Goal: Communication & Community: Answer question/provide support

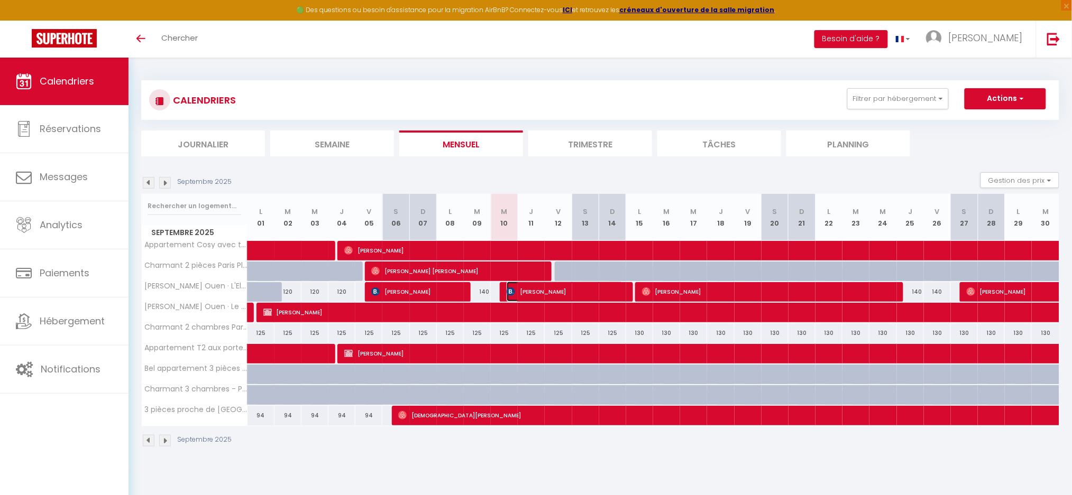
click at [551, 293] on span "[PERSON_NAME]" at bounding box center [564, 292] width 117 height 20
select select "OK"
select select "1"
select select "0"
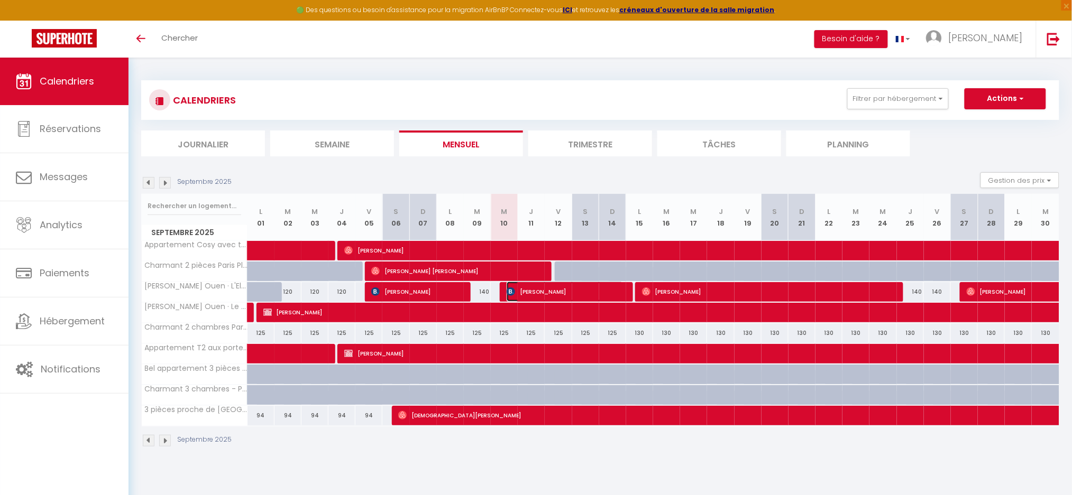
select select "1"
select select
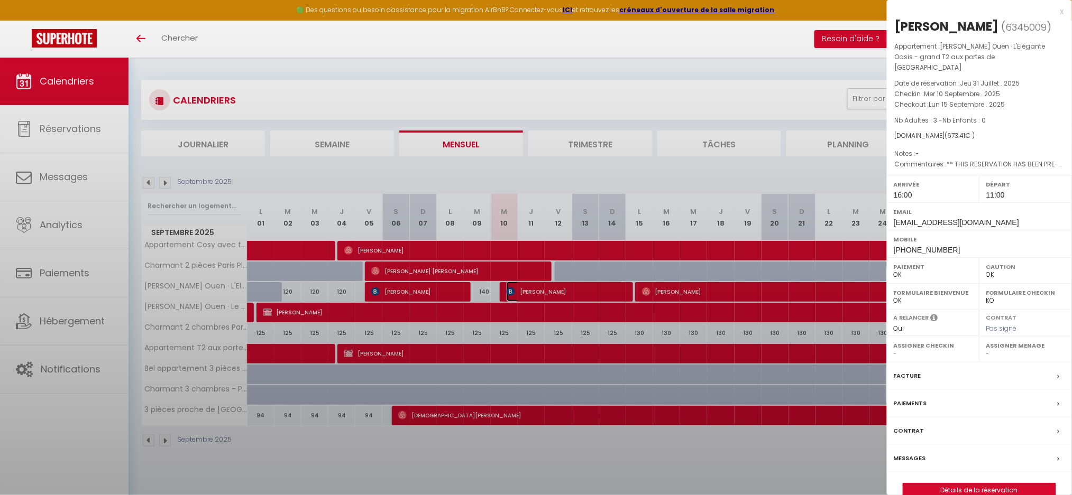
select select "38947"
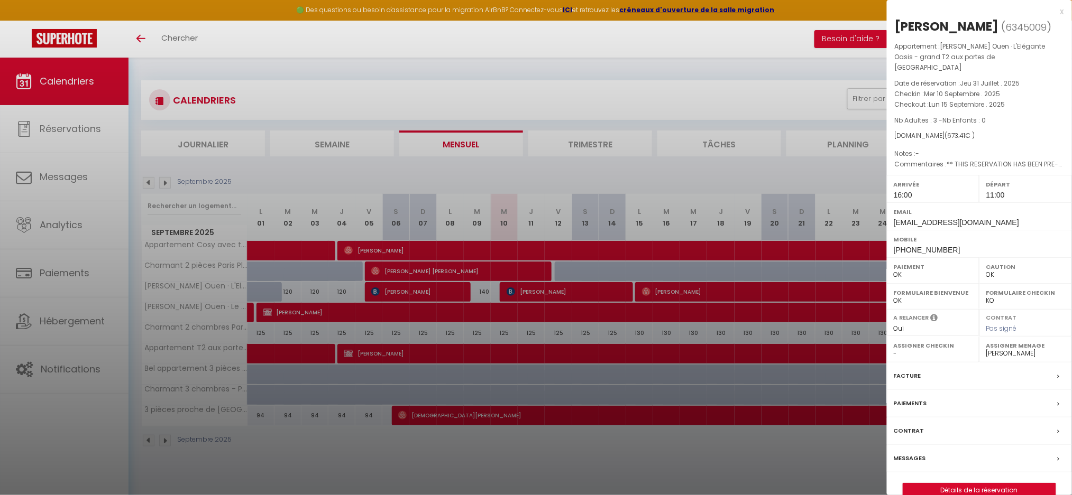
click at [914, 453] on label "Messages" at bounding box center [909, 458] width 32 height 11
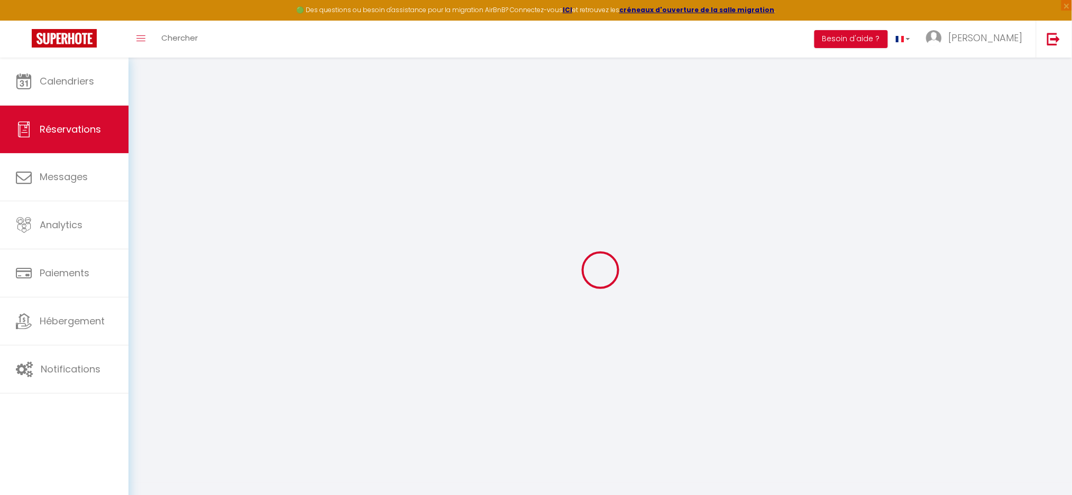
select select
checkbox input "false"
type textarea "** THIS RESERVATION HAS BEEN PRE-PAID ** BOOKING NOTE : Payment charge is EUR 9…"
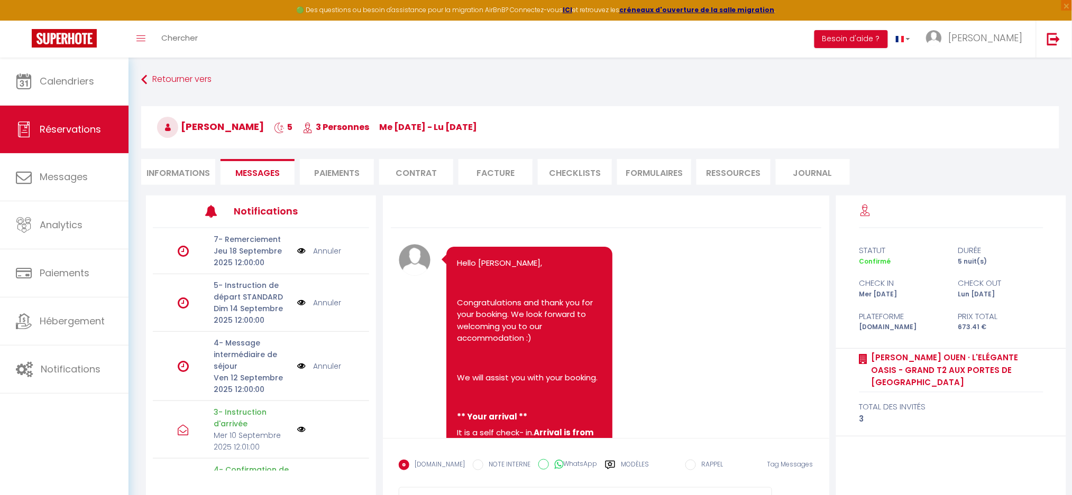
scroll to position [4651, 0]
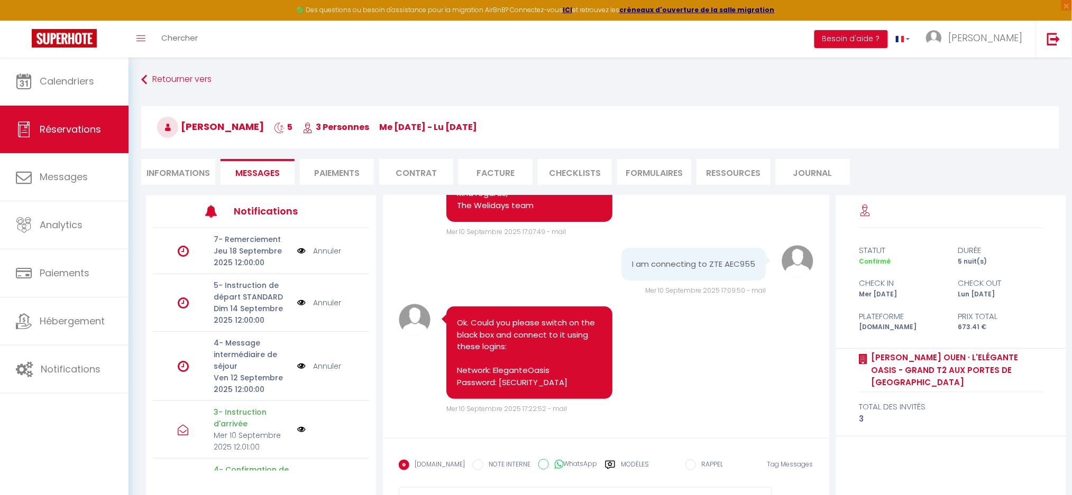
click at [662, 359] on div "Note Sms Ok. Could you please switch on the black box and connect to it using t…" at bounding box center [606, 359] width 414 height 110
click at [672, 263] on pre "I am connecting to ZTE AEC955" at bounding box center [693, 265] width 123 height 12
copy div "I am connecting to ZTE AEC955"
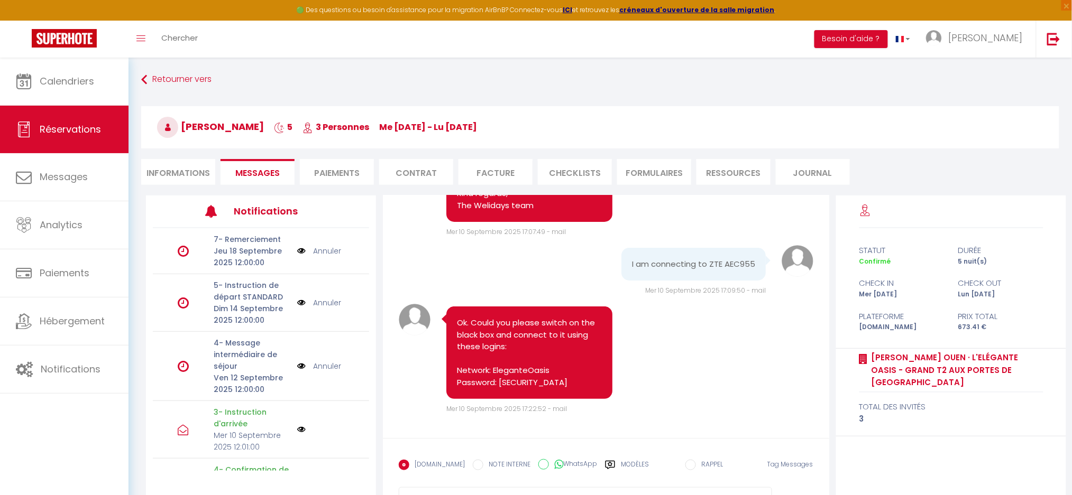
click at [708, 338] on div "Note Sms Ok. Could you please switch on the black box and connect to it using t…" at bounding box center [606, 359] width 414 height 110
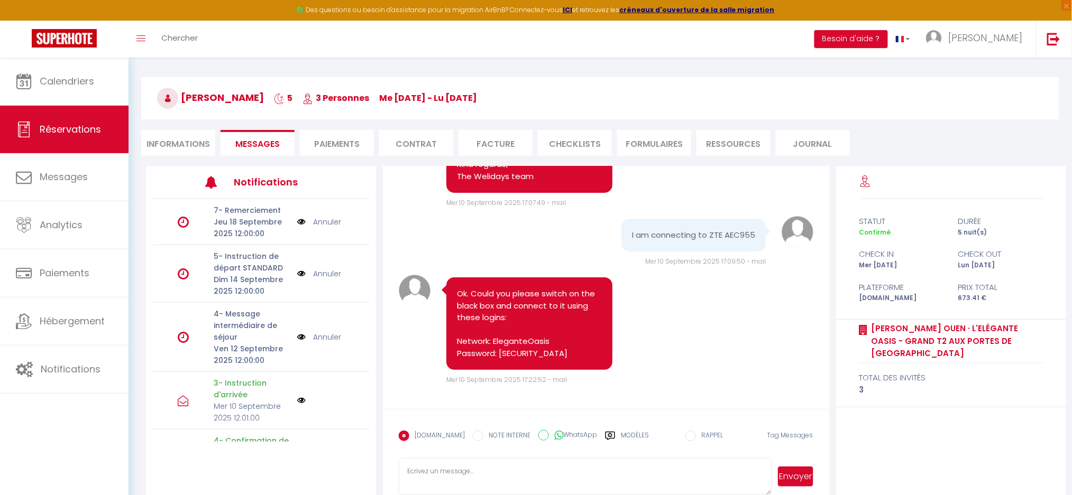
scroll to position [57, 0]
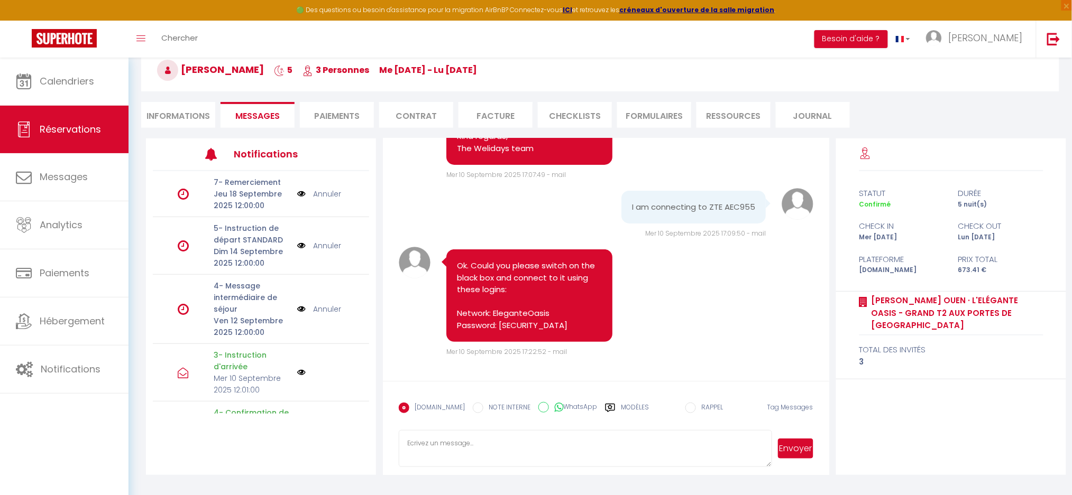
click at [468, 450] on textarea at bounding box center [585, 448] width 373 height 37
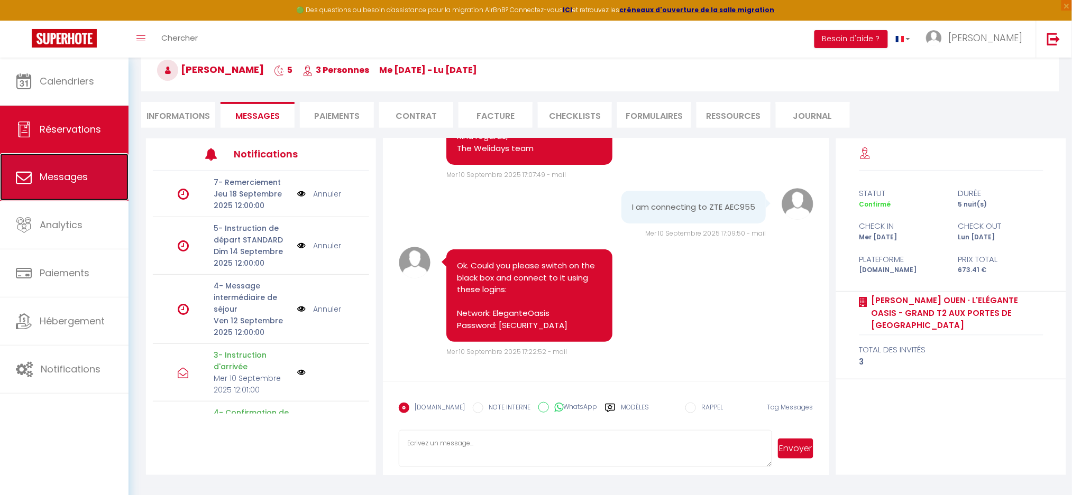
click at [61, 180] on span "Messages" at bounding box center [64, 176] width 48 height 13
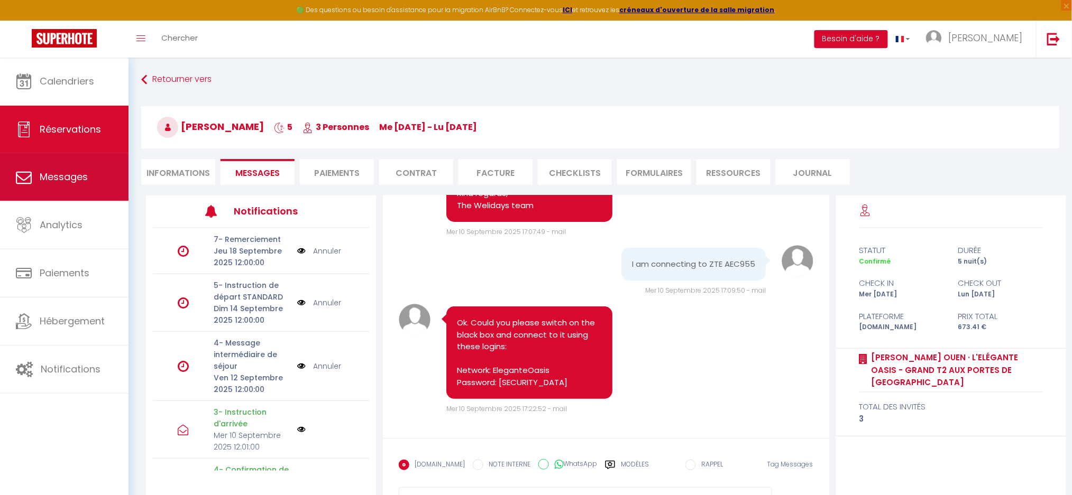
select select "message"
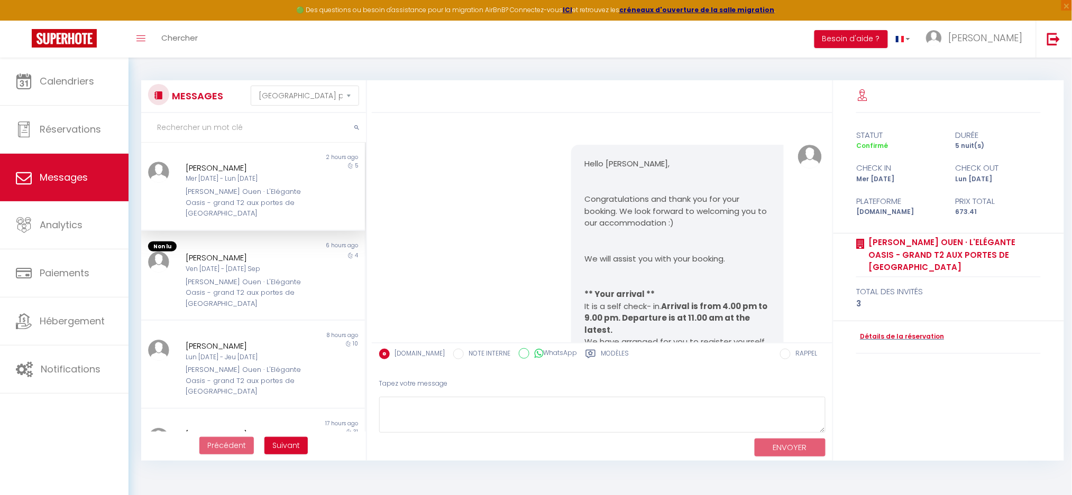
scroll to position [4386, 0]
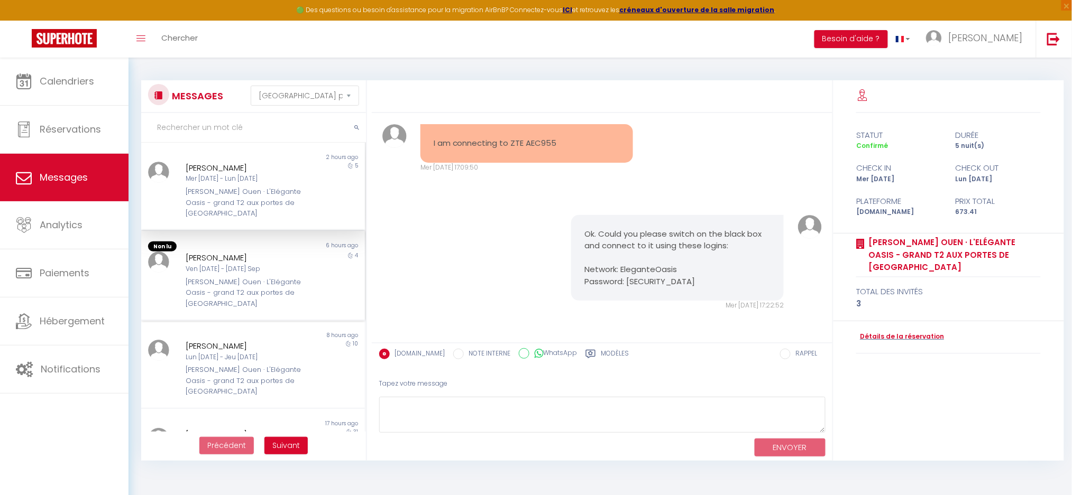
click at [253, 277] on div "[PERSON_NAME] Ouen · L'Elégante Oasis - grand T2 aux portes de [GEOGRAPHIC_DATA]" at bounding box center [244, 293] width 117 height 32
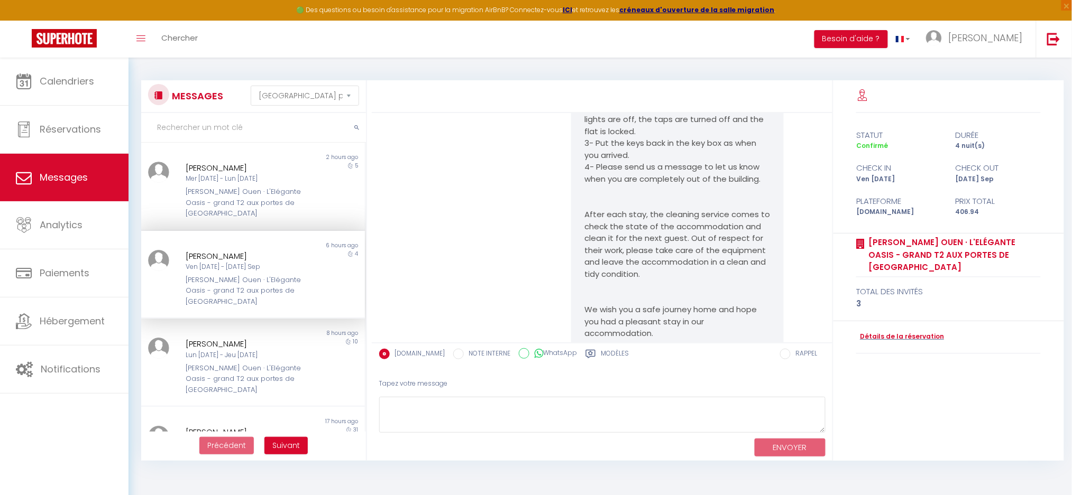
scroll to position [5780, 0]
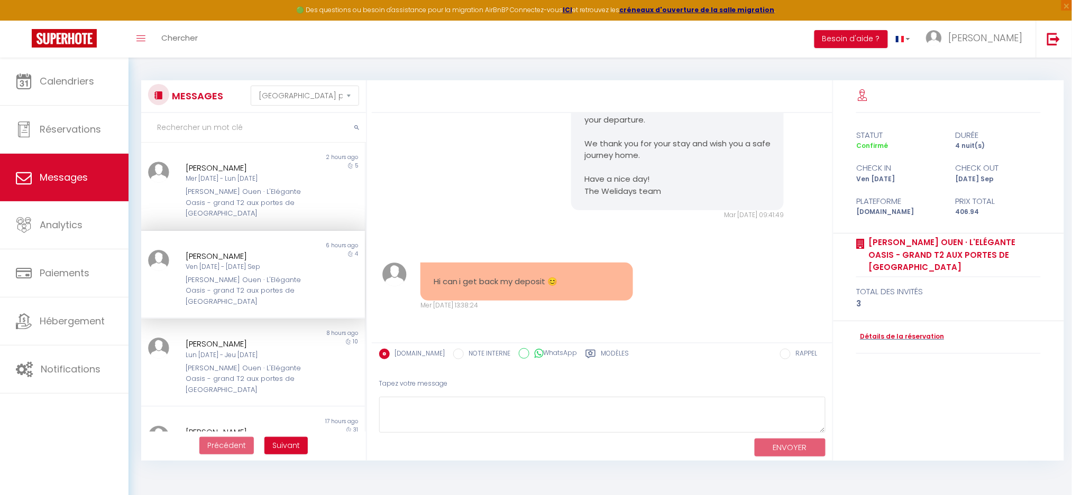
drag, startPoint x: 482, startPoint y: 292, endPoint x: 481, endPoint y: 284, distance: 8.0
click at [482, 288] on div "Hi can i get back my deposit 😊" at bounding box center [526, 282] width 213 height 39
click at [481, 284] on pre "Hi can i get back my deposit 😊" at bounding box center [527, 282] width 186 height 12
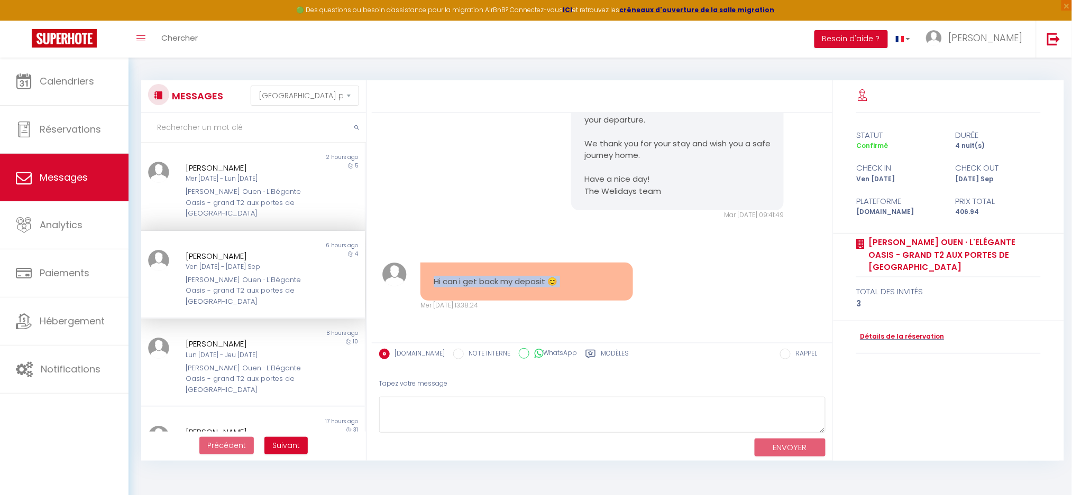
copy div "Hi can i get back my deposit 😊"
click at [469, 266] on div "Hi can i get back my deposit 😊" at bounding box center [526, 282] width 213 height 39
click at [512, 282] on pre "Hi can i get back my deposit 😊" at bounding box center [527, 282] width 186 height 12
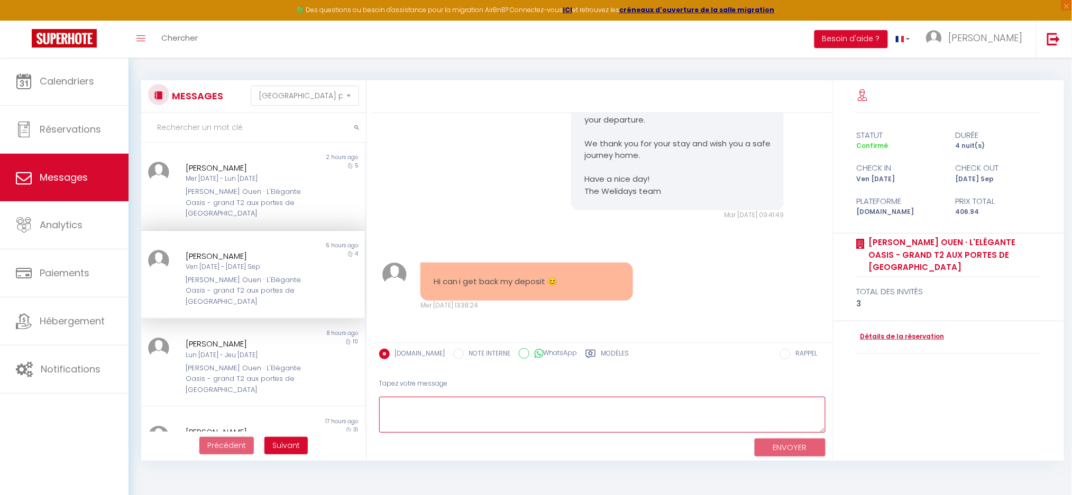
click at [419, 421] on textarea at bounding box center [602, 415] width 446 height 36
paste textarea "Hello, We hope you are well and that your return went smoothly. We confirm that…"
click at [613, 197] on pre "Hello Krzysztof, Thank you for your message. We have noted your departure. We t…" at bounding box center [677, 137] width 186 height 119
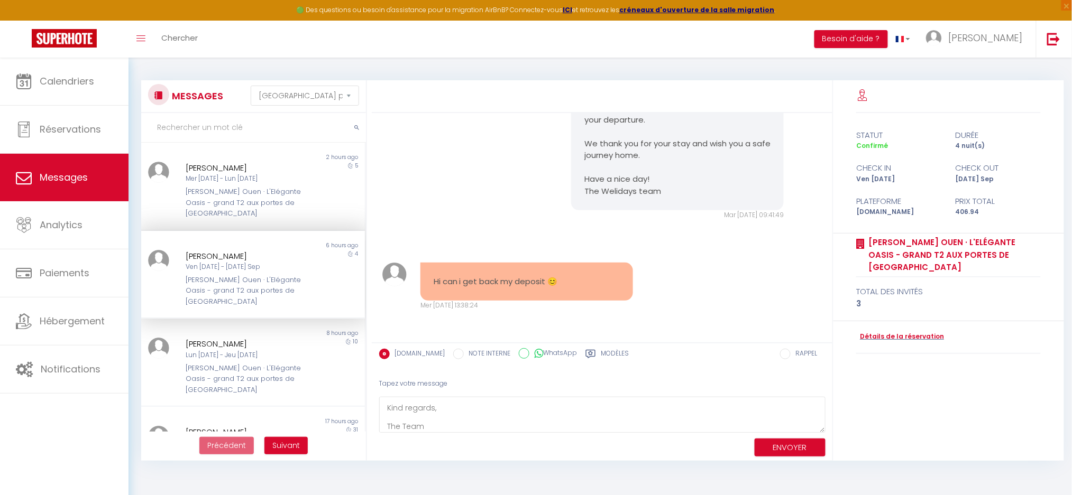
copy pre "Krzysztof"
click at [520, 409] on textarea "Hello, We hope you are well and that your return went smoothly. We confirm that…" at bounding box center [602, 415] width 446 height 36
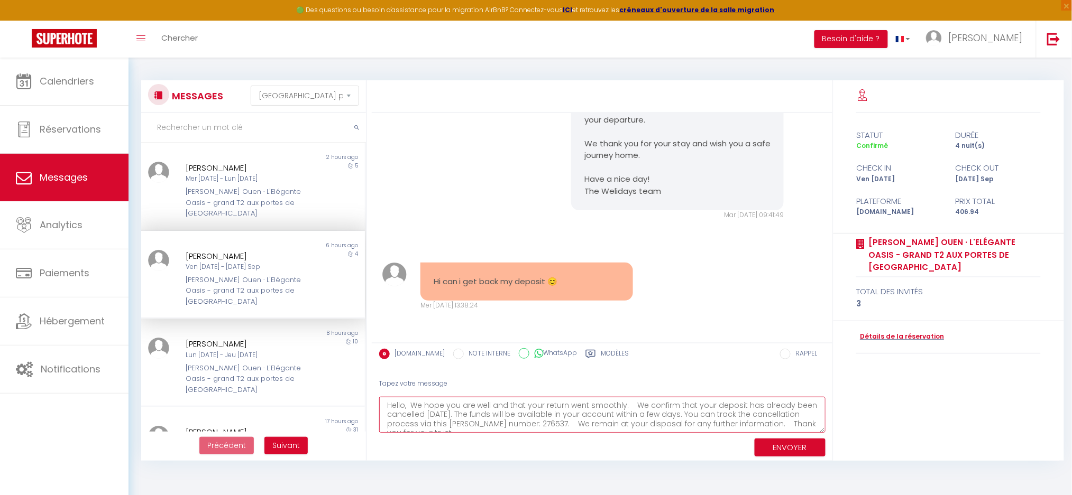
click at [401, 404] on textarea "Hello, We hope you are well and that your return went smoothly. We confirm that…" at bounding box center [602, 415] width 446 height 36
paste textarea "Krzysztof"
click at [607, 426] on textarea "Hello Krzysztof, We hope you are well and that your return went smoothly. We co…" at bounding box center [602, 415] width 446 height 36
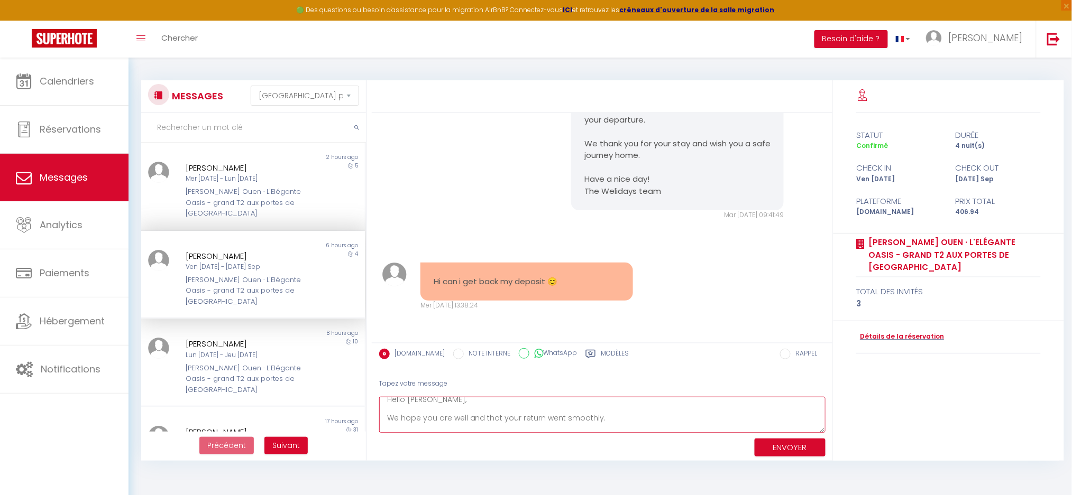
scroll to position [15, 0]
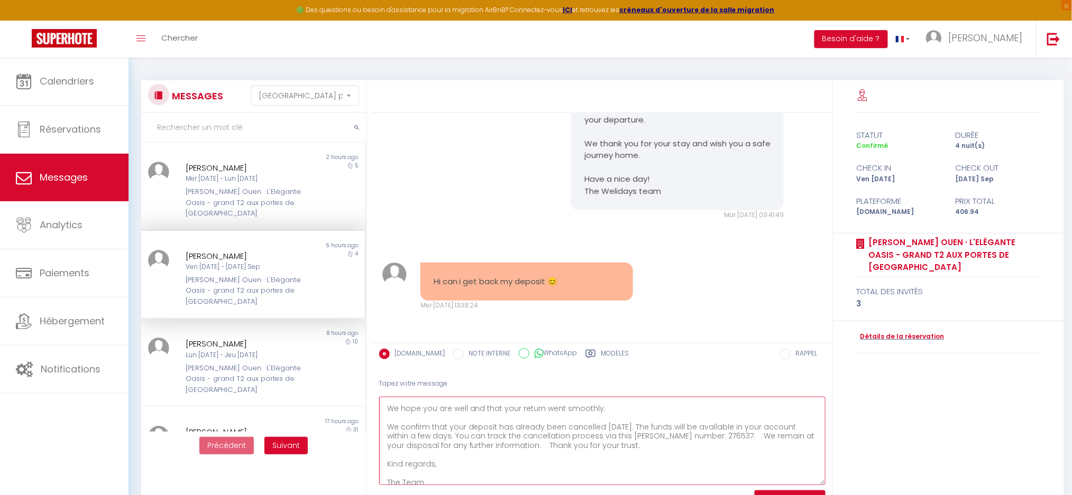
drag, startPoint x: 823, startPoint y: 427, endPoint x: 818, endPoint y: 479, distance: 52.5
click at [818, 479] on textarea "Hello Krzysztof, We hope you are well and that your return went smoothly. We co…" at bounding box center [602, 441] width 446 height 88
click at [692, 437] on textarea "Hello Krzysztof, We hope you are well and that your return went smoothly. We co…" at bounding box center [602, 441] width 446 height 88
click at [593, 451] on textarea "Hello Krzysztof, We hope you are well and that your return went smoothly. We co…" at bounding box center [602, 441] width 446 height 88
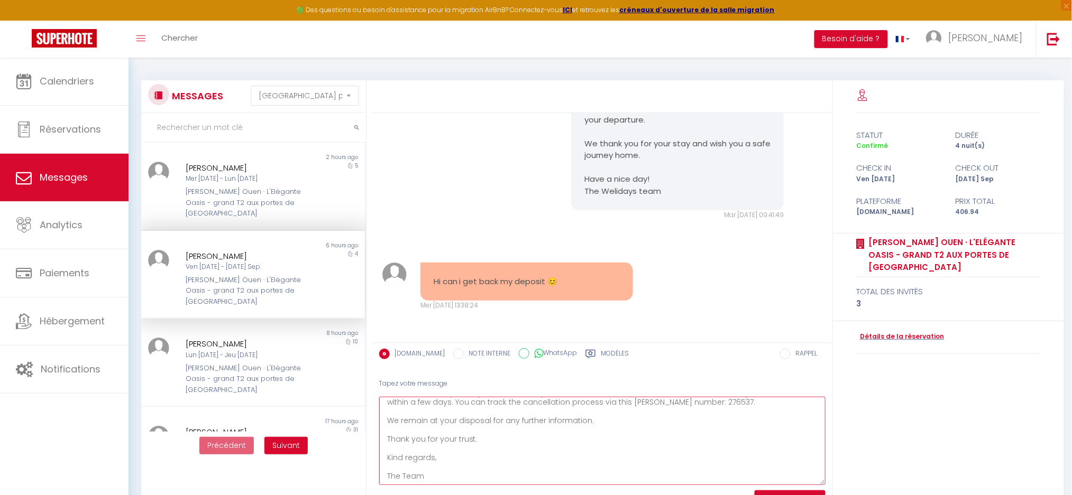
click at [425, 461] on textarea "Hello Krzysztof, We hope you are well and that your return went smoothly. We co…" at bounding box center [602, 441] width 446 height 88
click at [459, 457] on textarea "Hello Krzysztof, We hope you are well and that your return went smoothly. We co…" at bounding box center [602, 441] width 446 height 88
click at [496, 478] on textarea "Hello Krzysztof, We hope you are well and that your return went smoothly. We co…" at bounding box center [602, 441] width 446 height 88
click at [504, 469] on textarea "Hello Krzysztof, We hope you are well and that your return went smoothly. We co…" at bounding box center [602, 441] width 446 height 88
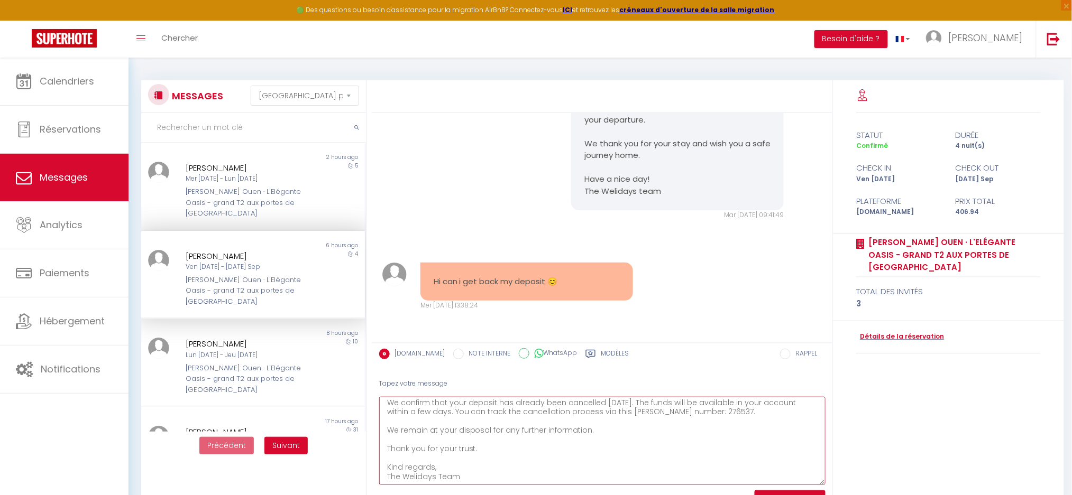
click at [503, 473] on textarea "Hello Krzysztof, We hope you are well and that your return went smoothly. We co…" at bounding box center [602, 441] width 446 height 88
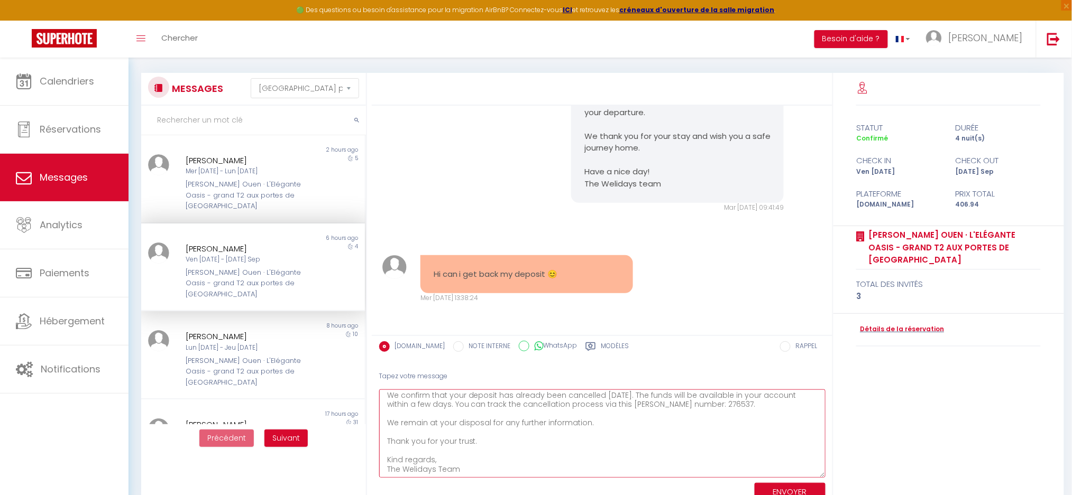
scroll to position [57, 0]
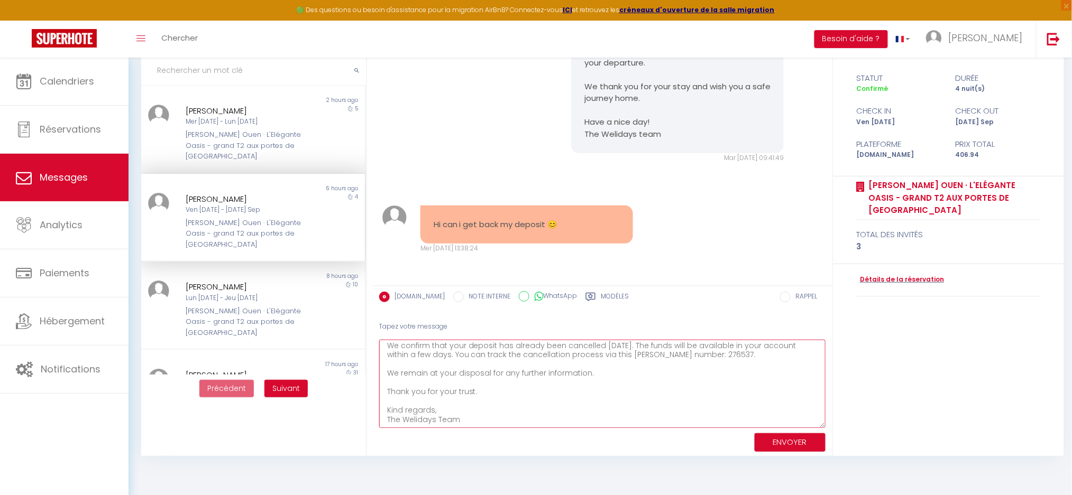
type textarea "Hello Krzysztof, We hope you are well and that your return went smoothly. We co…"
click at [788, 439] on button "ENVOYER" at bounding box center [789, 443] width 71 height 19
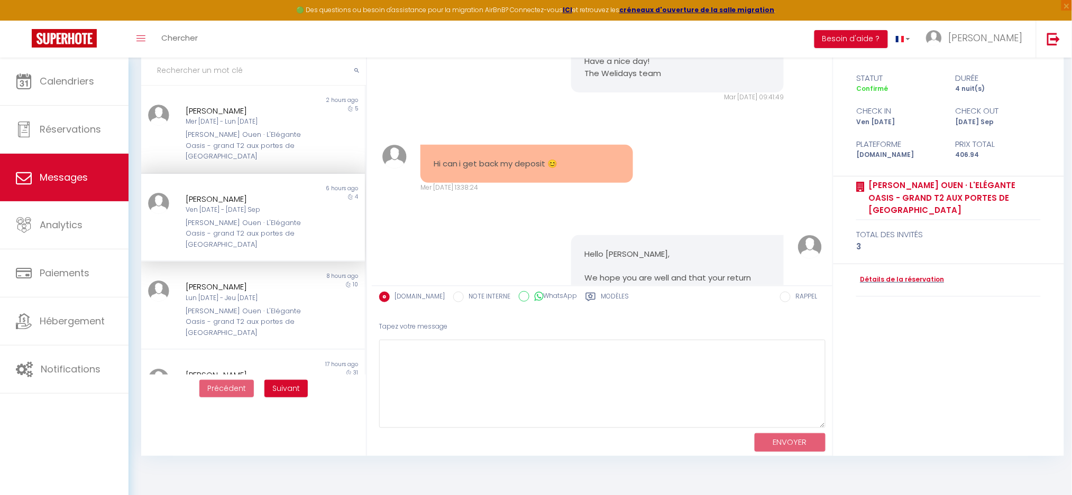
scroll to position [6074, 0]
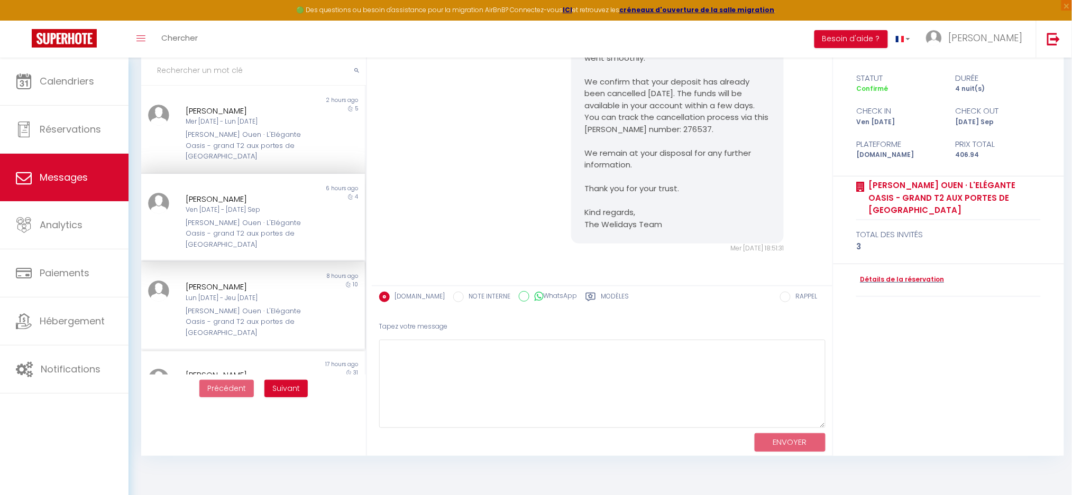
click at [213, 293] on div "Lun 15 Sep - Jeu 25 Sep" at bounding box center [244, 298] width 117 height 10
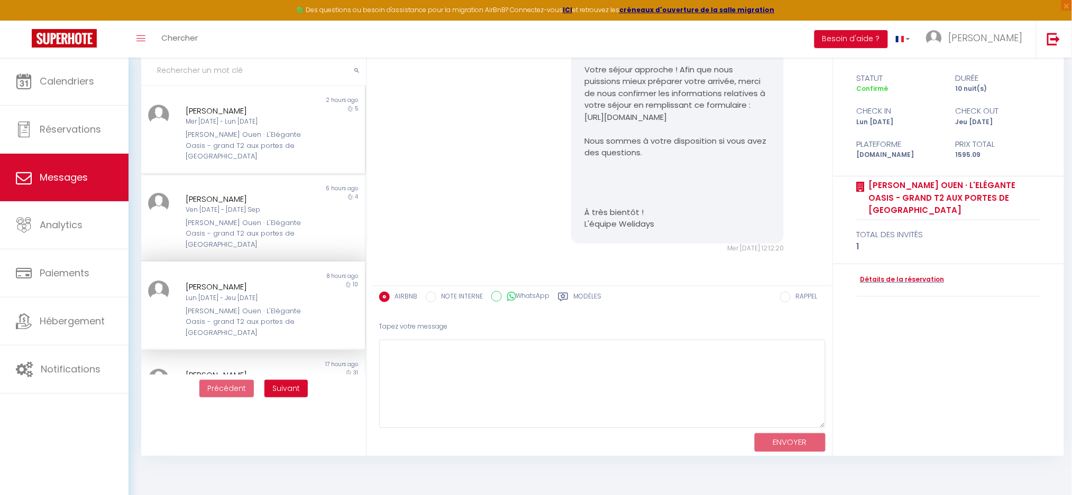
click at [210, 130] on div "[PERSON_NAME] Ouen · L'Elégante Oasis - grand T2 aux portes de [GEOGRAPHIC_DATA]" at bounding box center [244, 146] width 117 height 32
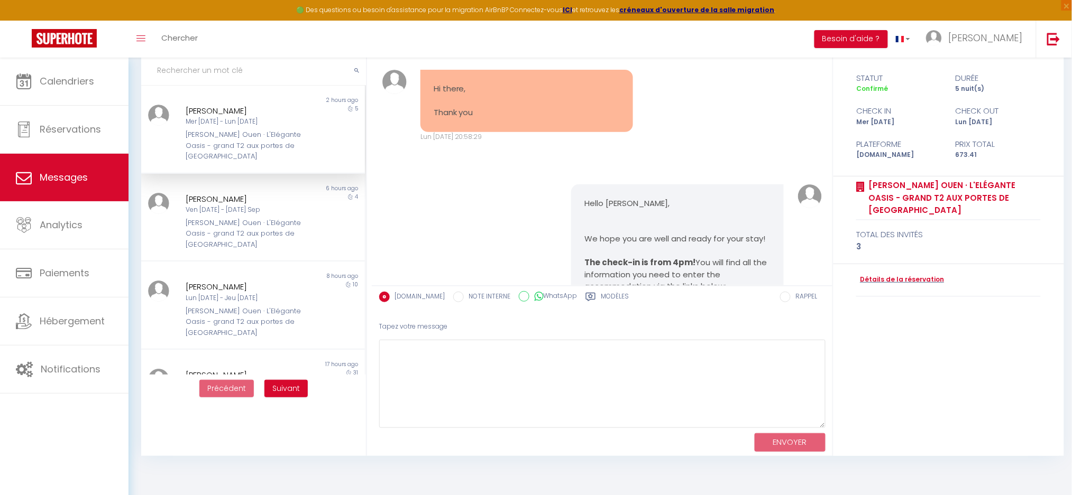
scroll to position [4386, 0]
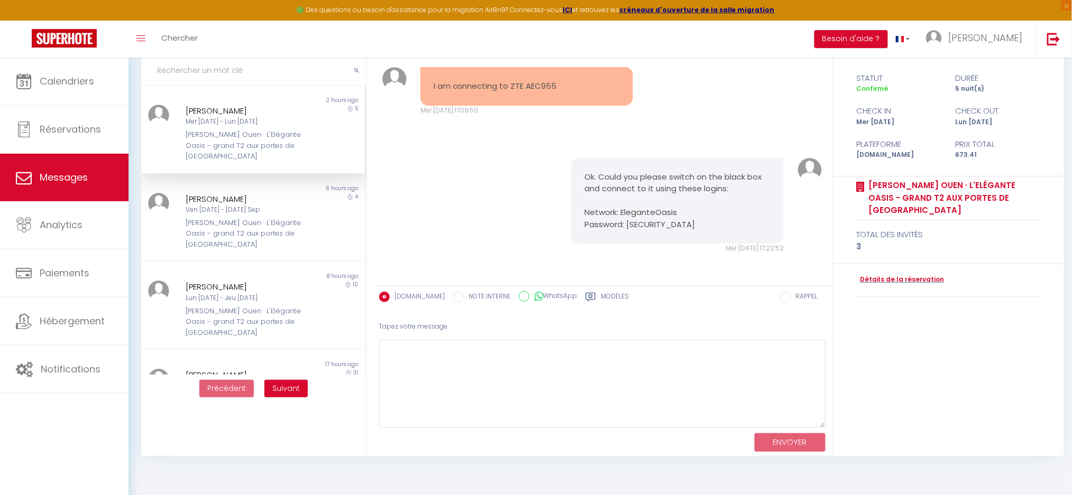
click at [506, 231] on div "Ok. Could you please switch on the black box and connect to it using these logi…" at bounding box center [601, 206] width 453 height 138
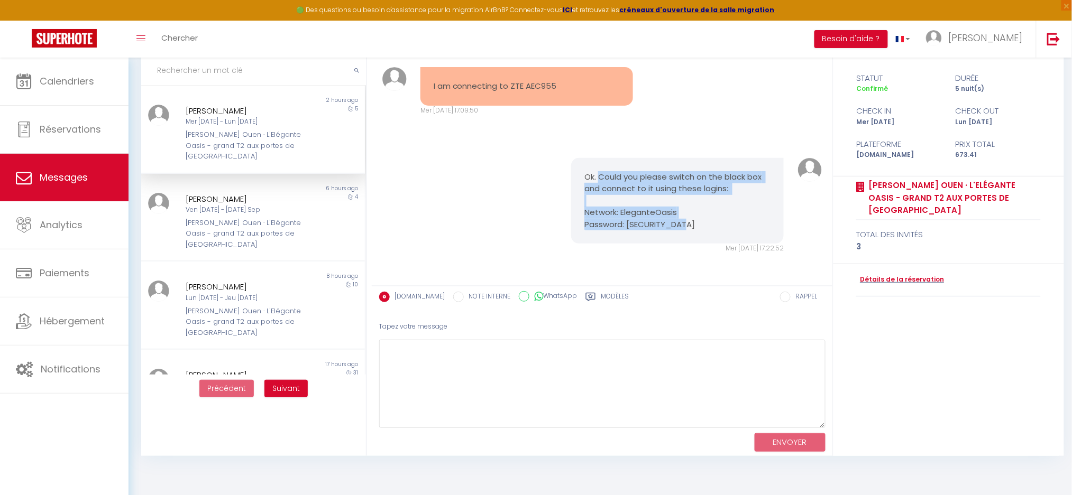
drag, startPoint x: 597, startPoint y: 170, endPoint x: 699, endPoint y: 221, distance: 114.7
click at [699, 221] on pre "Ok. Could you please switch on the black box and connect to it using these logi…" at bounding box center [677, 201] width 186 height 60
click at [730, 232] on div "Ok. Could you please switch on the black box and connect to it using these logi…" at bounding box center [677, 201] width 213 height 86
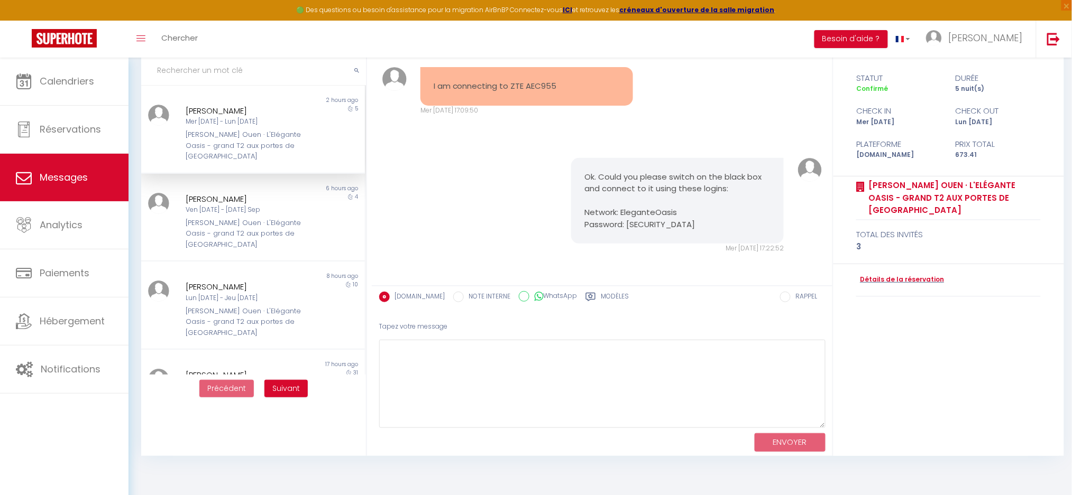
click at [230, 128] on div "Serhii Baliuk Mer 10 Sep - Lun 15 Sep Lionel St Ouen · L'Elégante Oasis - grand…" at bounding box center [244, 134] width 131 height 58
click at [237, 124] on div "Mer 10 Sep - Lun 15 Sep" at bounding box center [244, 122] width 117 height 10
click at [564, 178] on div "Ok. Could you please switch on the black box and connect to it using these logi…" at bounding box center [677, 206] width 226 height 96
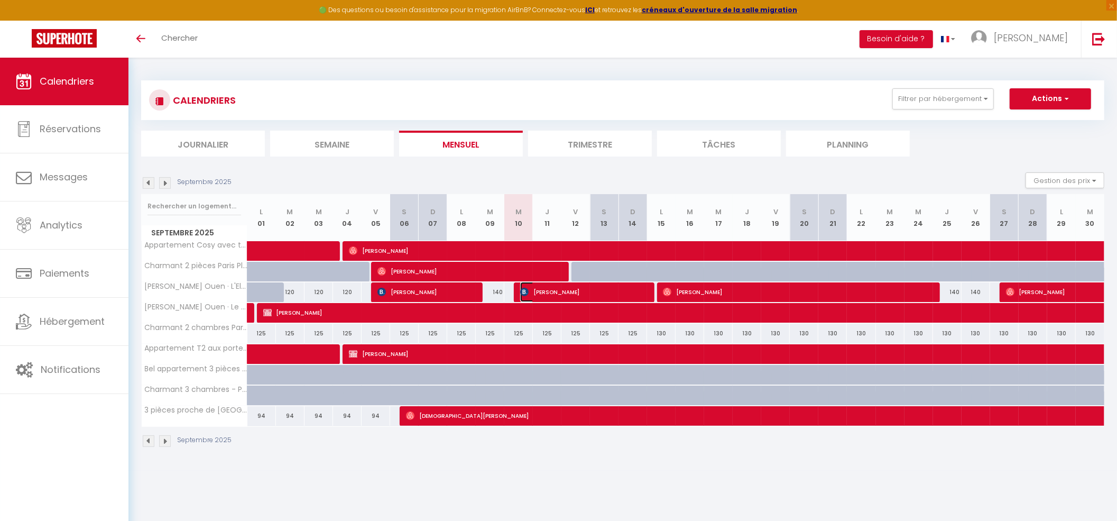
click at [539, 217] on span "[PERSON_NAME]" at bounding box center [582, 292] width 124 height 20
select select "OK"
select select "1"
select select "0"
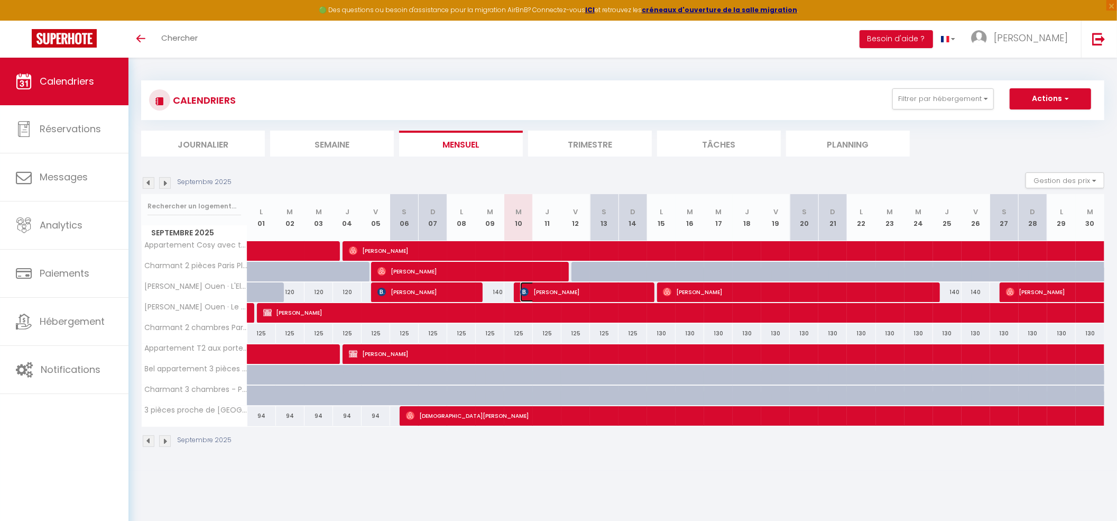
select select "1"
select select
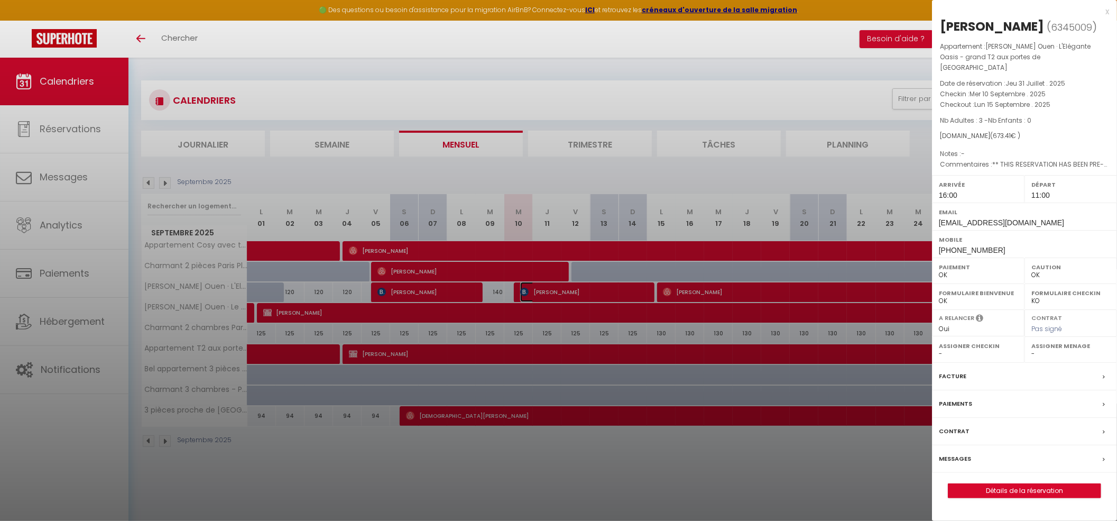
select select "38947"
click at [515, 217] on div at bounding box center [558, 260] width 1117 height 521
